Goal: Find specific page/section: Find specific page/section

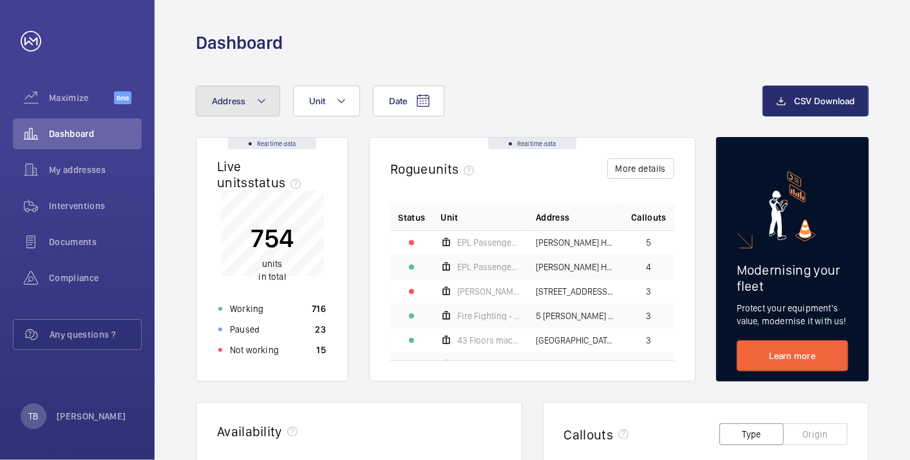
click at [254, 108] on button "Address" at bounding box center [238, 101] width 84 height 31
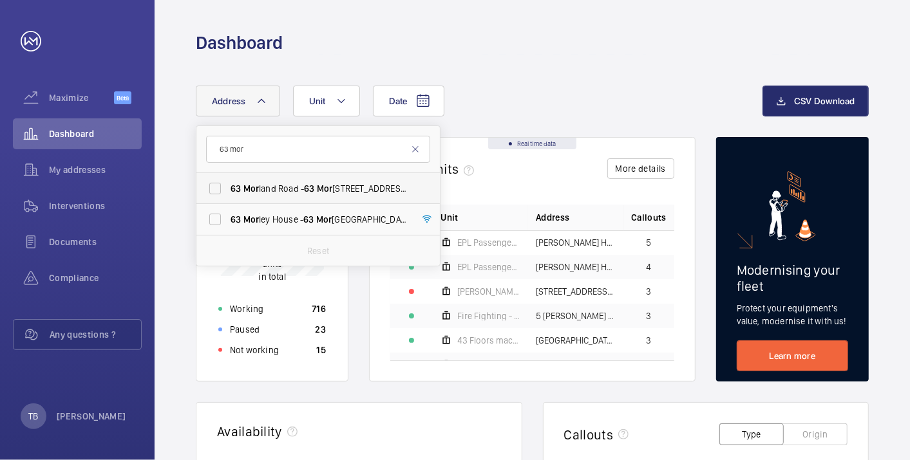
type input "63 mor"
click at [284, 184] on span "[STREET_ADDRESS]" at bounding box center [319, 188] width 177 height 13
click at [228, 184] on input "[STREET_ADDRESS]" at bounding box center [215, 189] width 26 height 26
checkbox input "true"
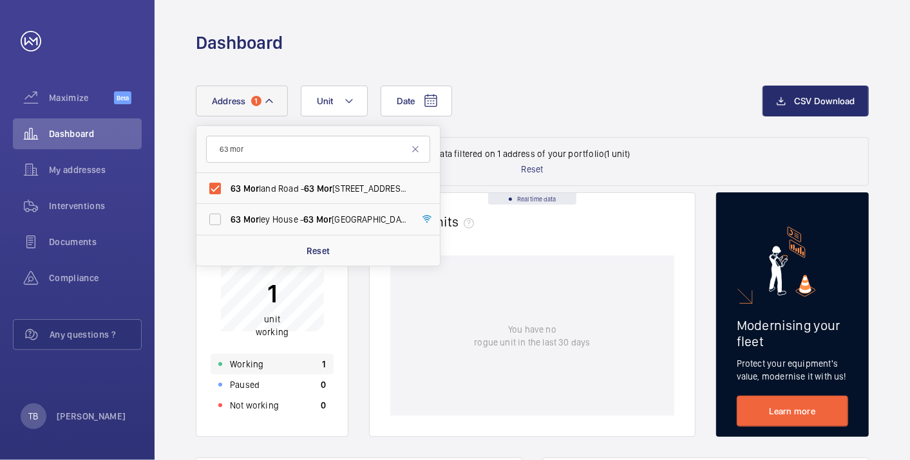
click at [294, 368] on div "Working 1" at bounding box center [272, 364] width 123 height 21
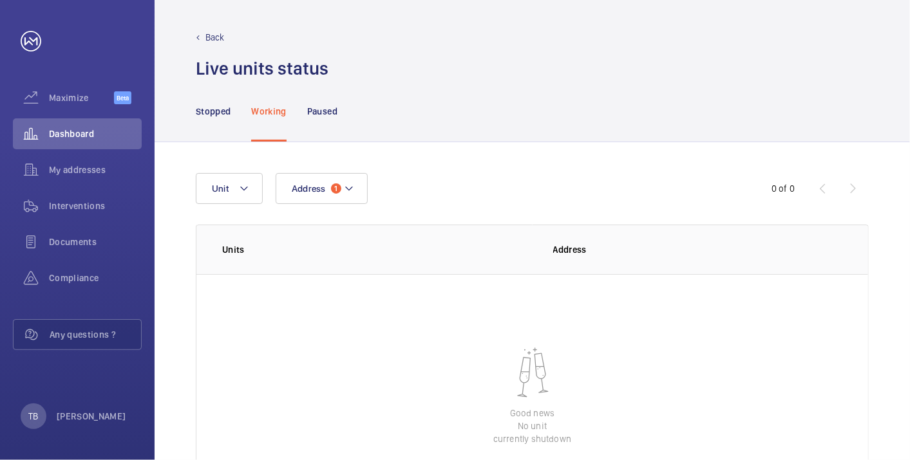
scroll to position [88, 0]
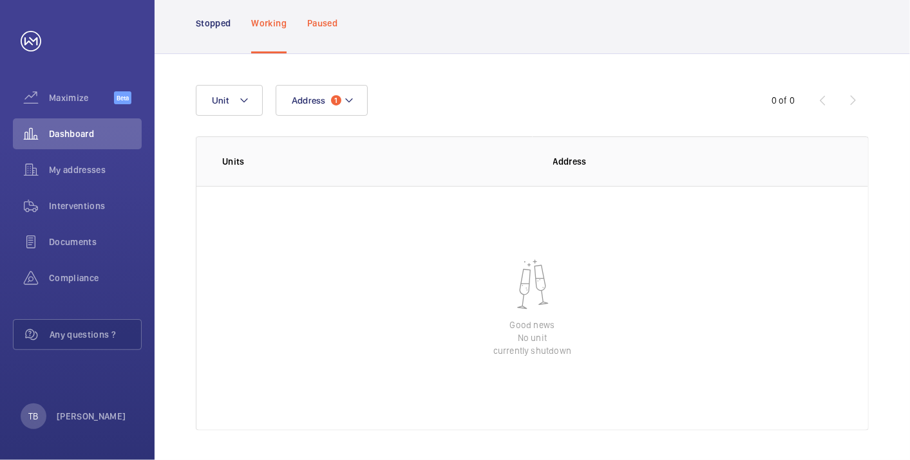
click at [321, 29] on div "Paused" at bounding box center [322, 22] width 30 height 61
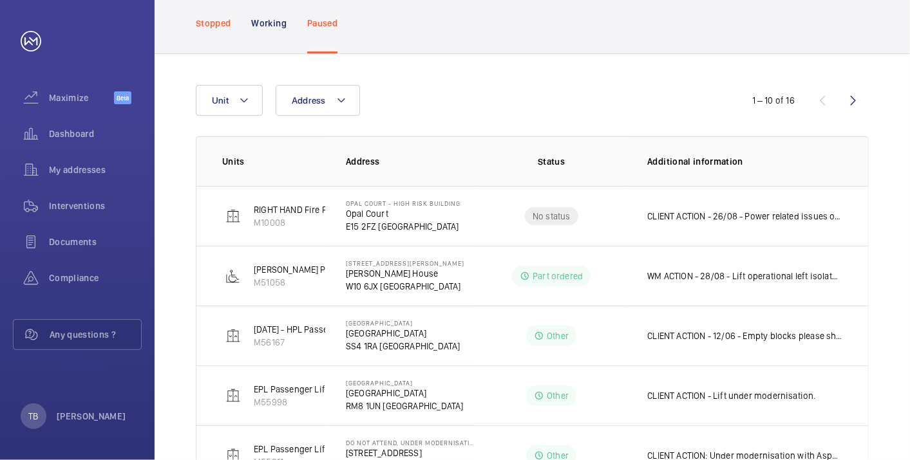
click at [213, 23] on p "Stopped" at bounding box center [213, 23] width 35 height 13
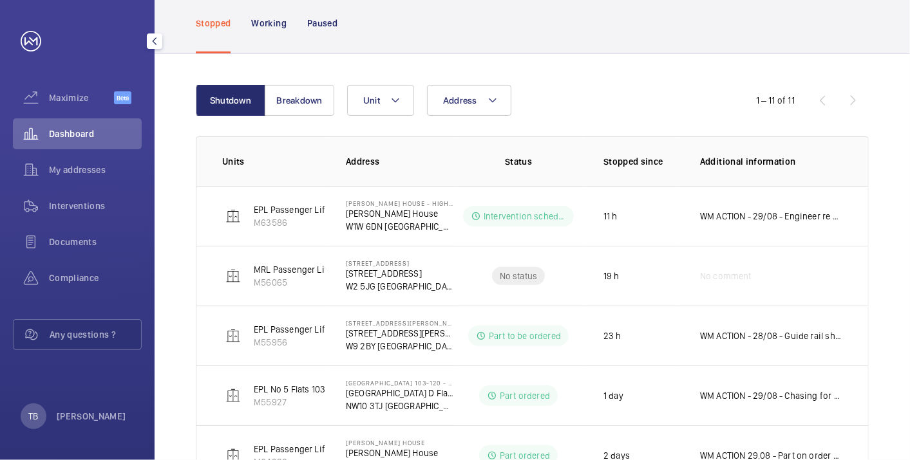
click at [86, 139] on span "Dashboard" at bounding box center [95, 133] width 93 height 13
